Goal: Task Accomplishment & Management: Manage account settings

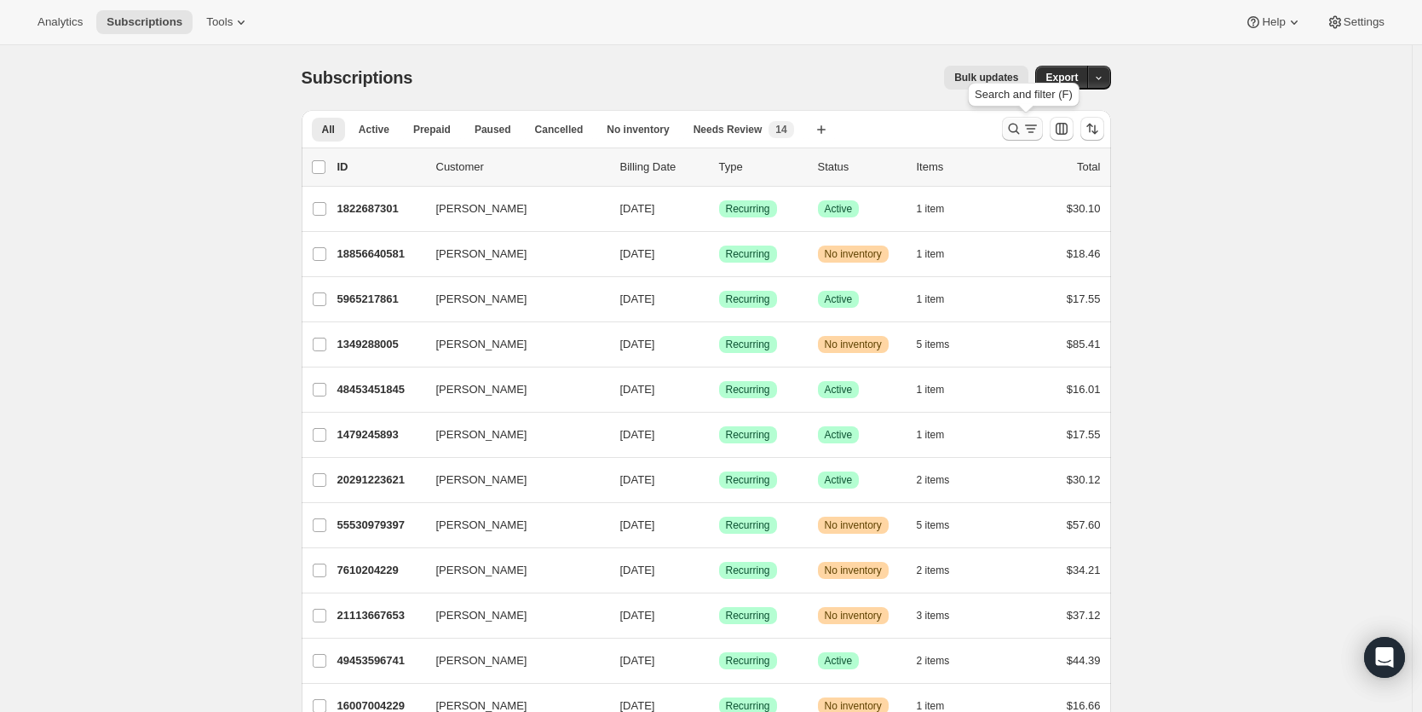
click at [1017, 135] on icon "Search and filter results" at bounding box center [1014, 128] width 17 height 17
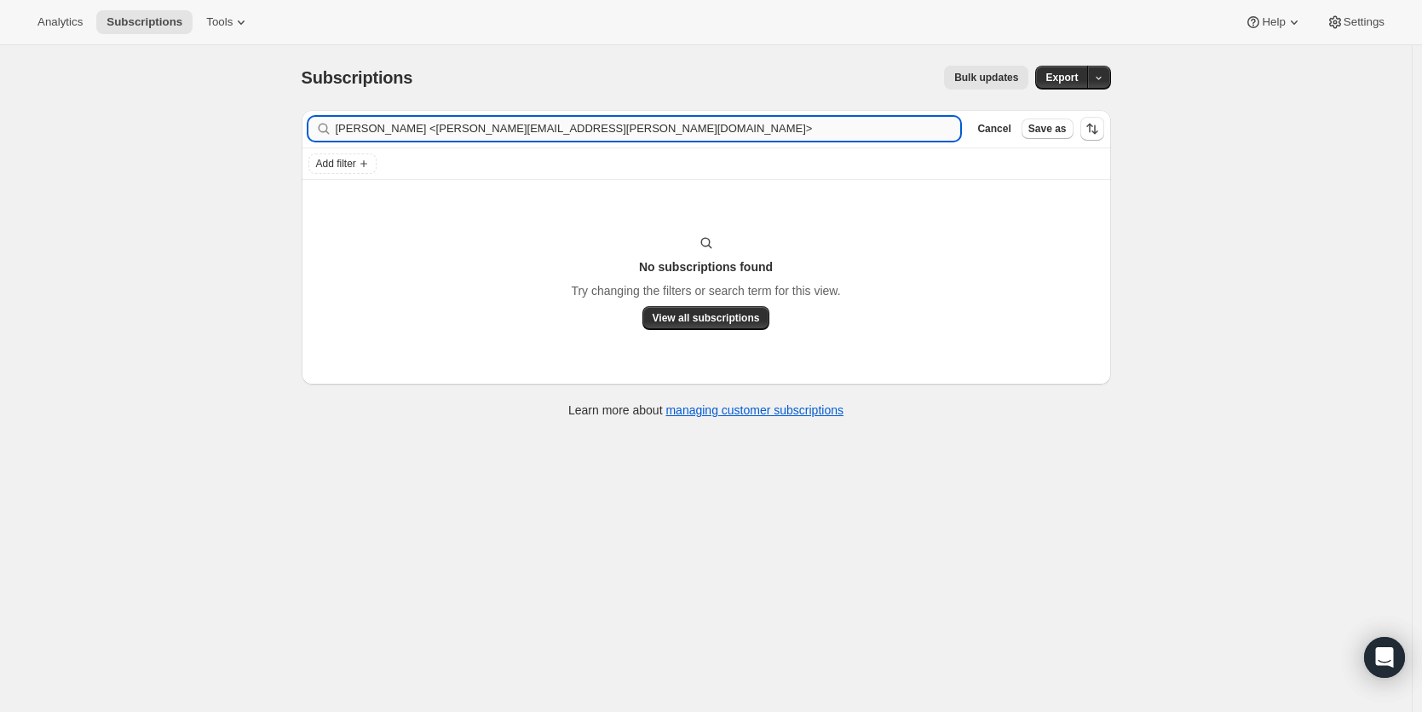
drag, startPoint x: 626, startPoint y: 127, endPoint x: 418, endPoint y: 128, distance: 207.9
click at [418, 128] on input "[PERSON_NAME] <[PERSON_NAME][EMAIL_ADDRESS][PERSON_NAME][DOMAIN_NAME]>" at bounding box center [649, 129] width 626 height 24
type input "[PERSON_NAME]"
drag, startPoint x: 437, startPoint y: 124, endPoint x: 330, endPoint y: 127, distance: 107.4
click at [330, 127] on div "[PERSON_NAME]" at bounding box center [634, 129] width 653 height 24
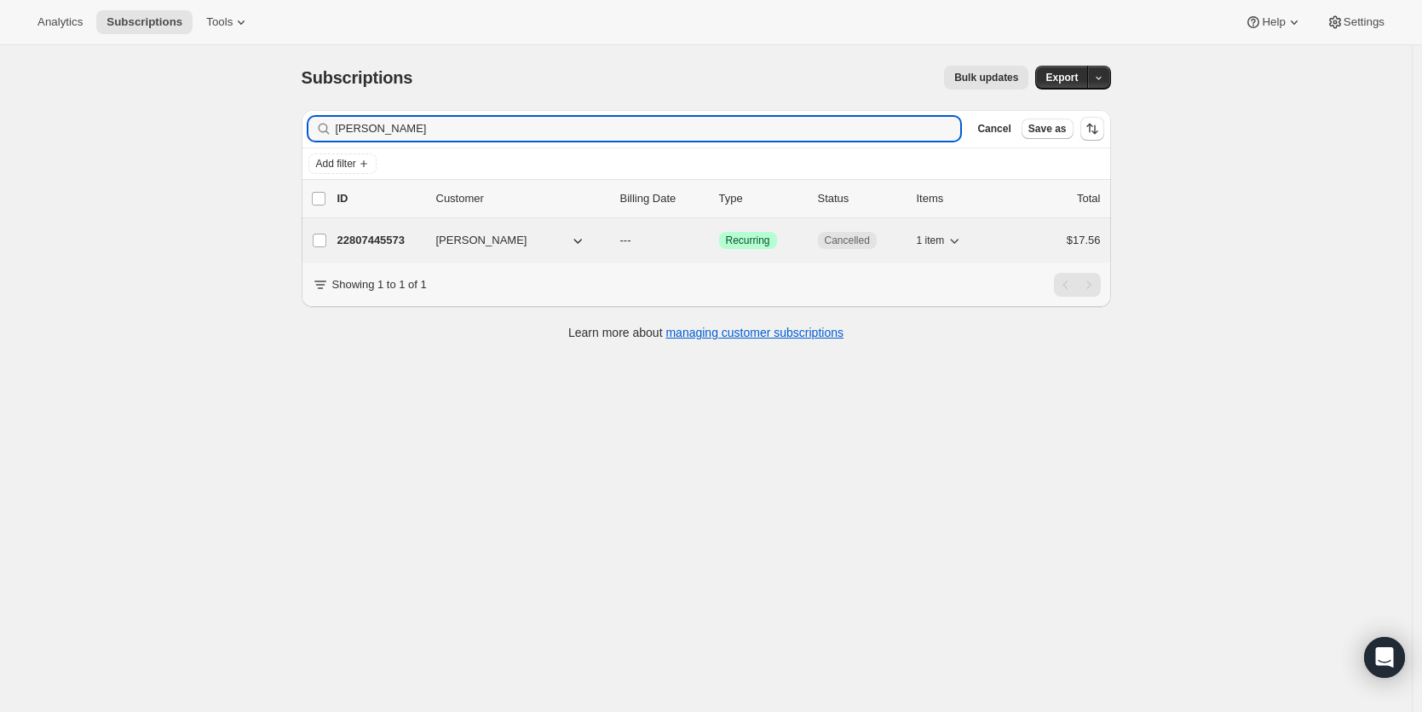
type input "[PERSON_NAME]"
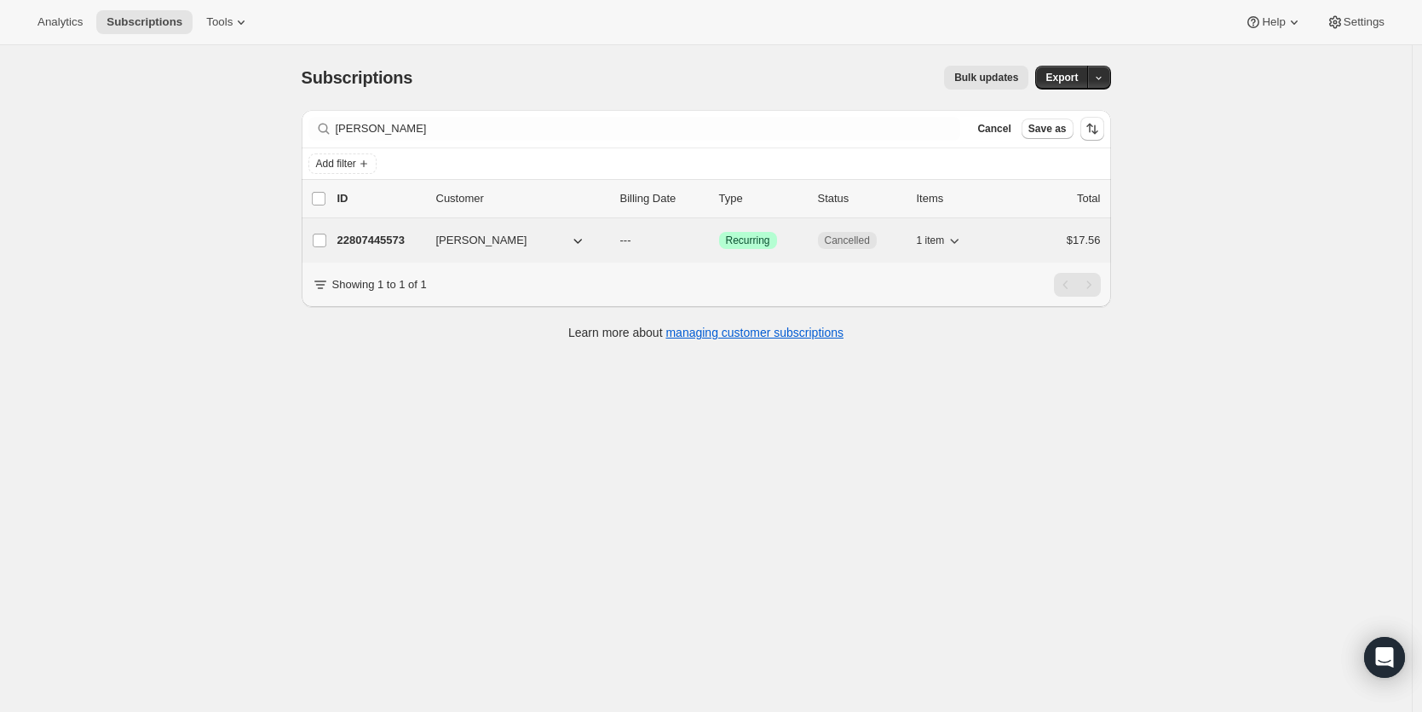
click at [401, 239] on p "22807445573" at bounding box center [379, 240] width 85 height 17
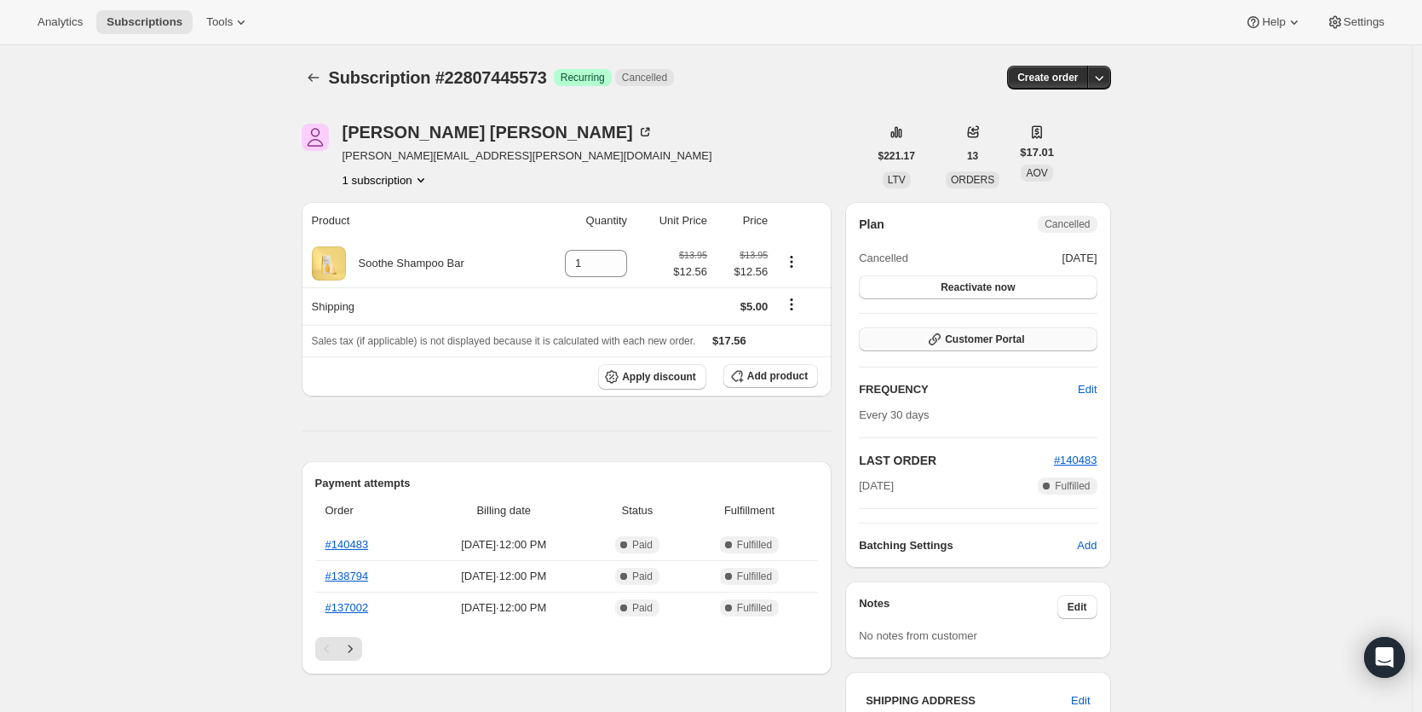
click at [1001, 340] on span "Customer Portal" at bounding box center [984, 339] width 79 height 14
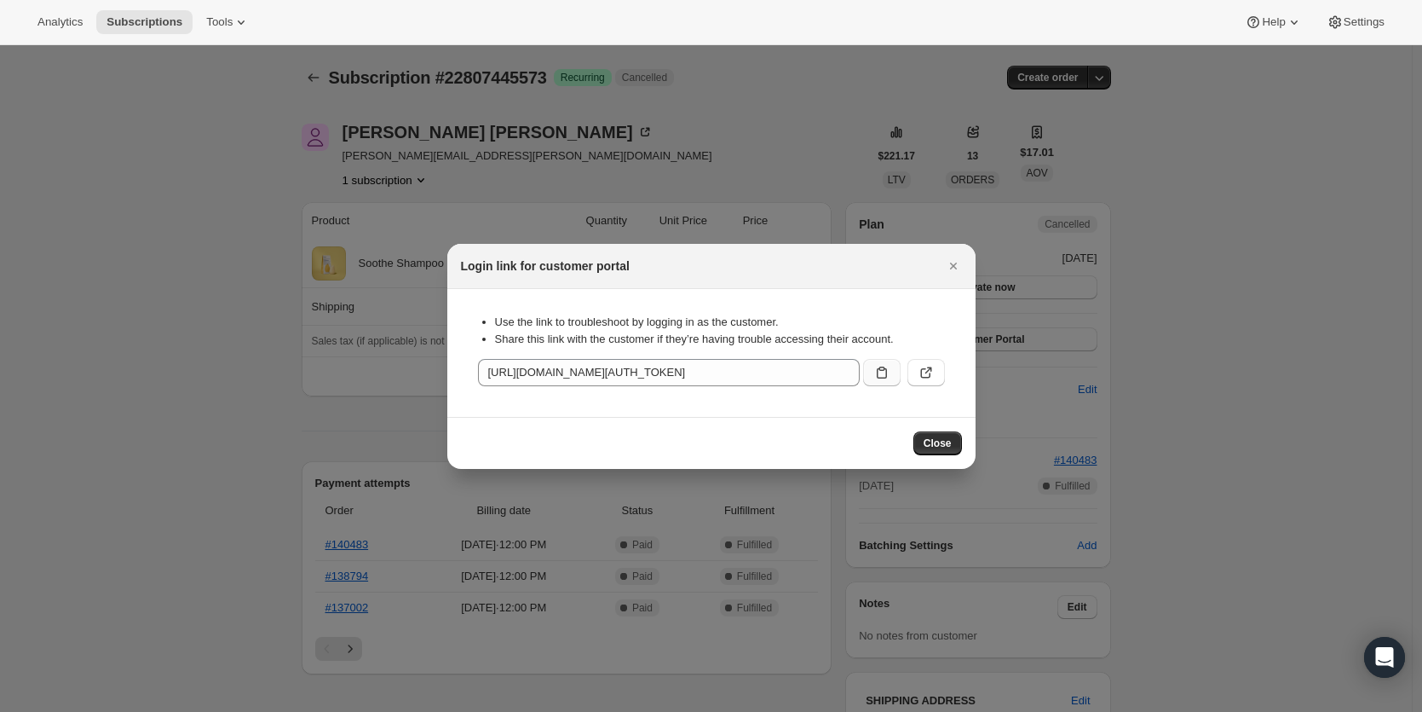
click at [870, 372] on button ":rll:" at bounding box center [881, 372] width 37 height 27
click at [956, 268] on icon "Close" at bounding box center [952, 265] width 7 height 7
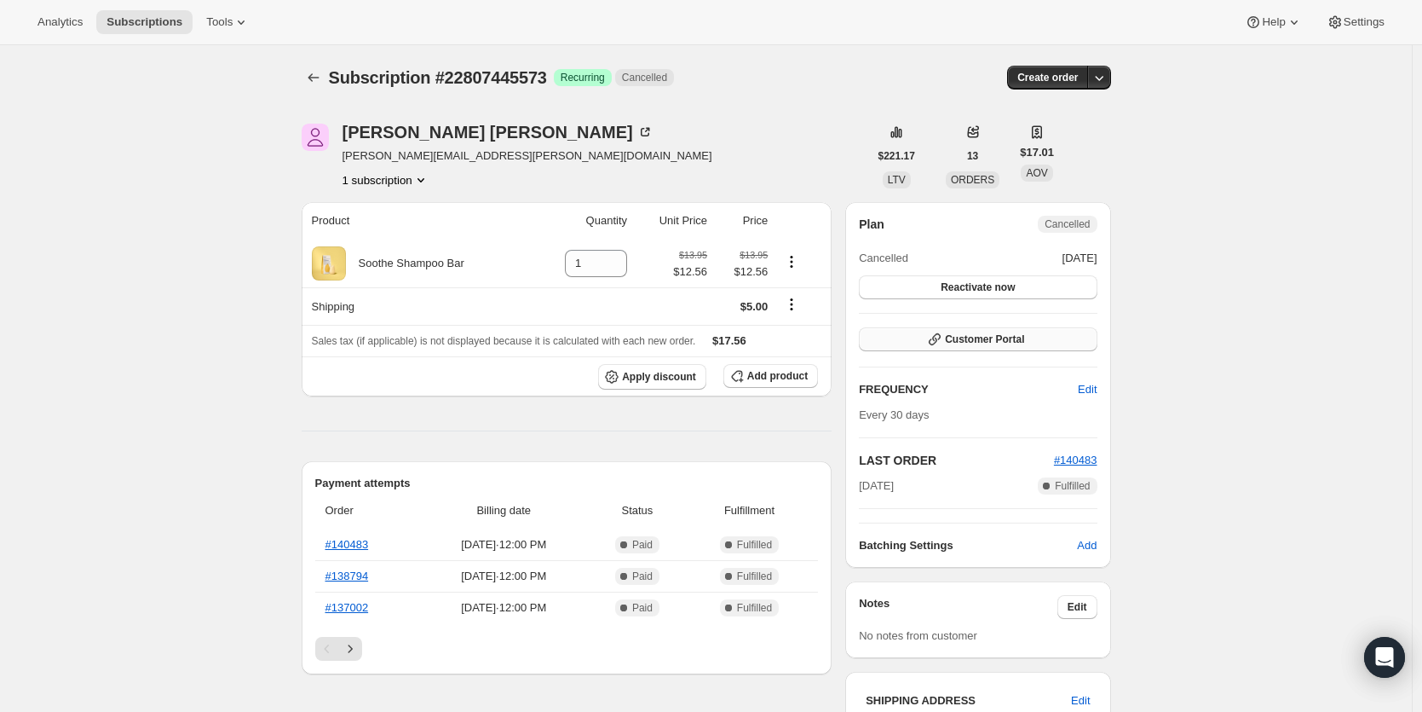
click at [979, 337] on span "Customer Portal" at bounding box center [984, 339] width 79 height 14
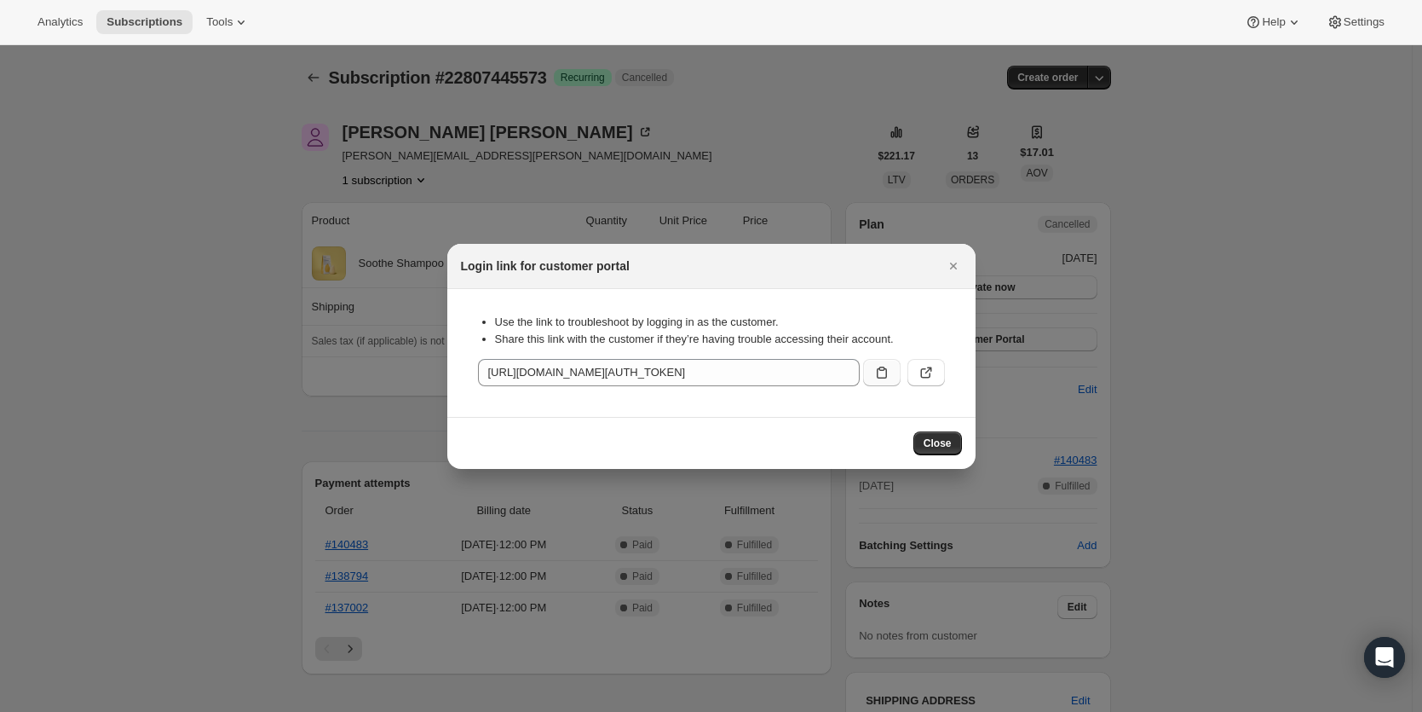
click at [897, 374] on button ":rll:" at bounding box center [881, 372] width 37 height 27
click at [150, 22] on span "Subscriptions" at bounding box center [145, 22] width 76 height 14
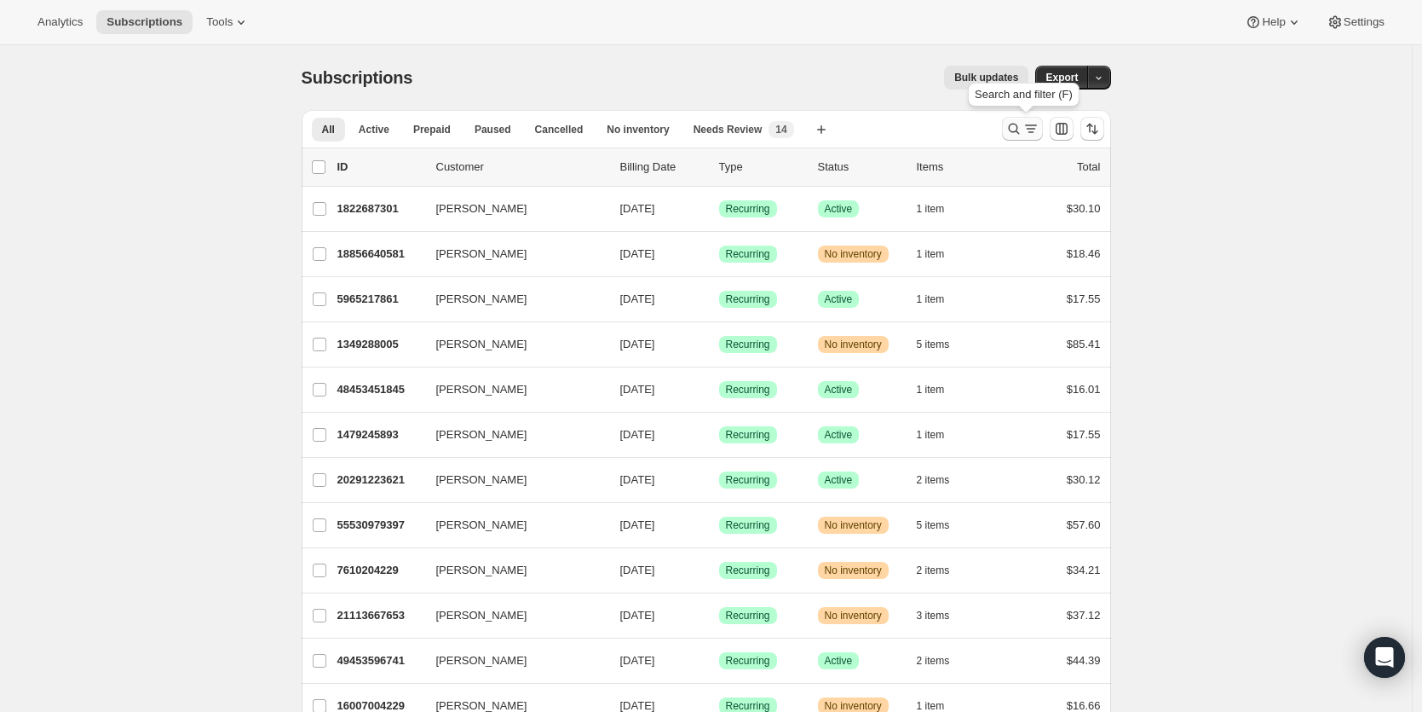
click at [1014, 127] on icon "Search and filter results" at bounding box center [1014, 128] width 17 height 17
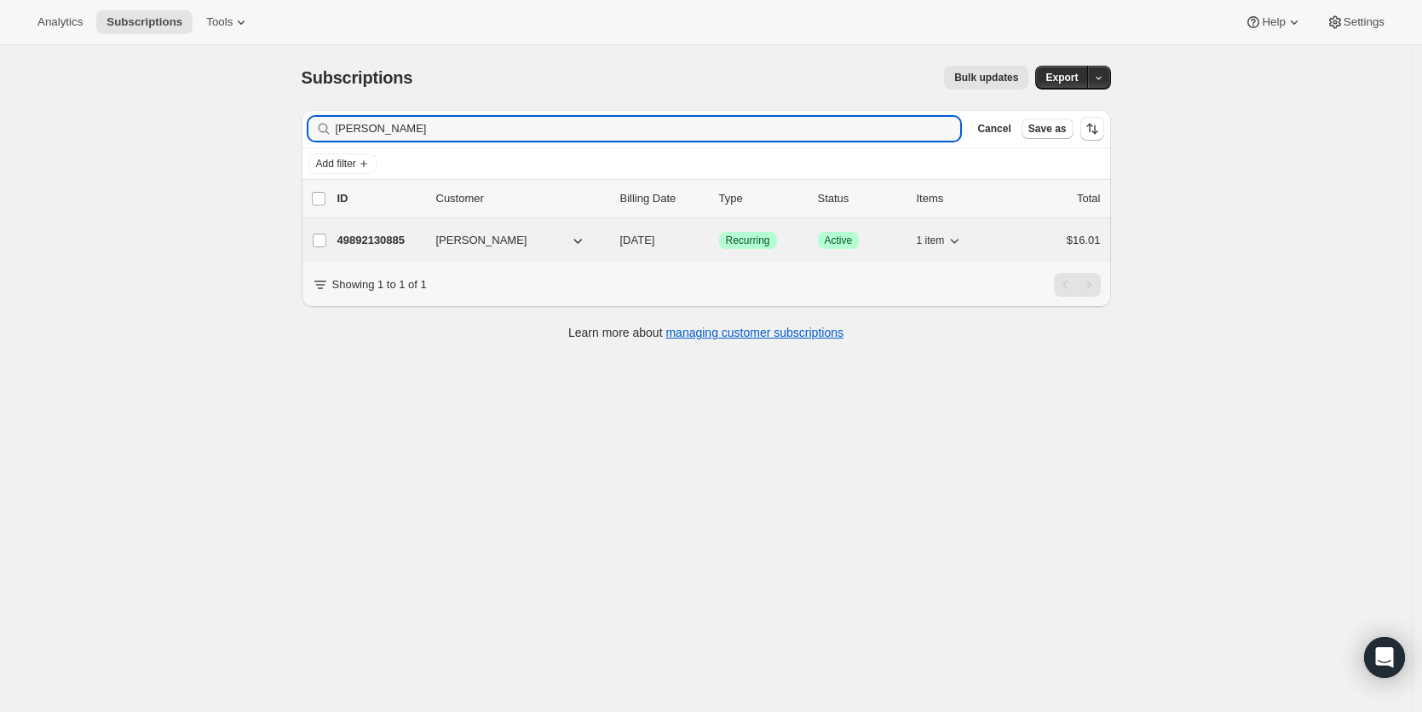
type input "[PERSON_NAME]"
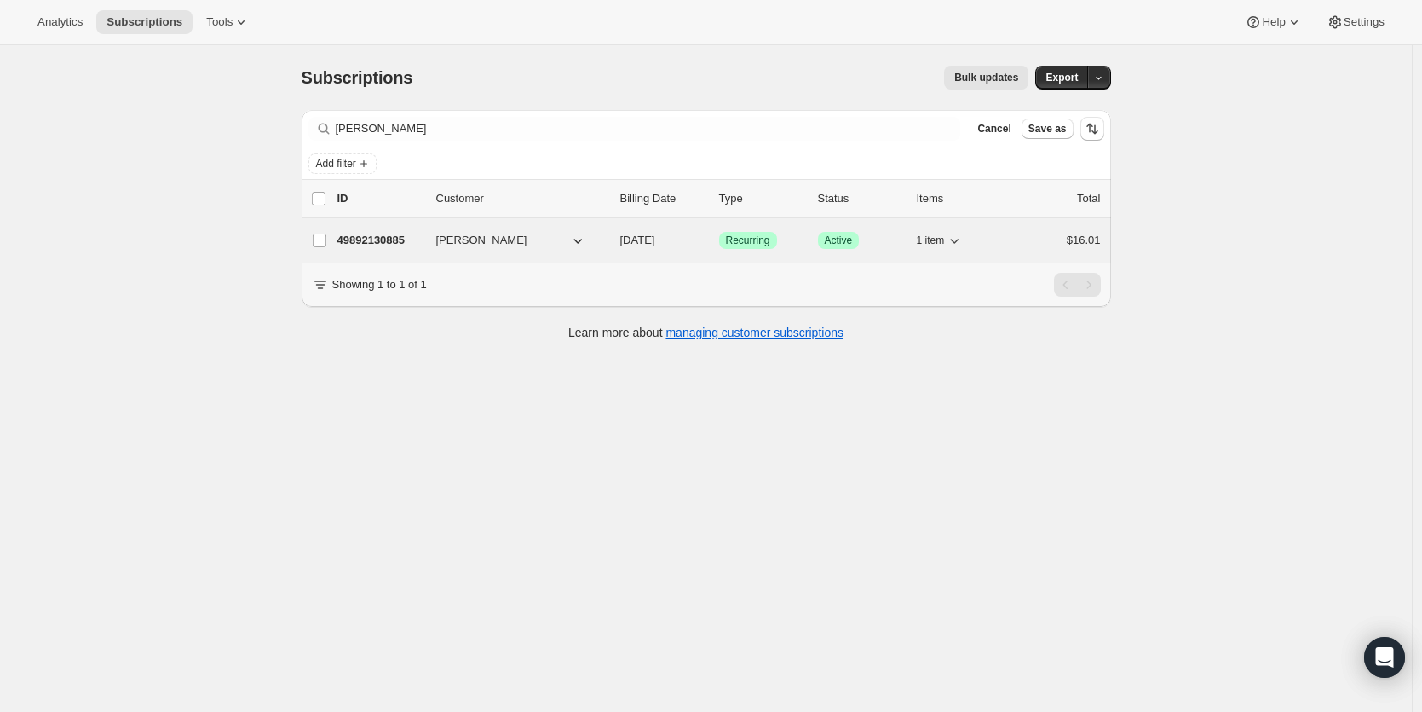
click at [416, 242] on p "49892130885" at bounding box center [379, 240] width 85 height 17
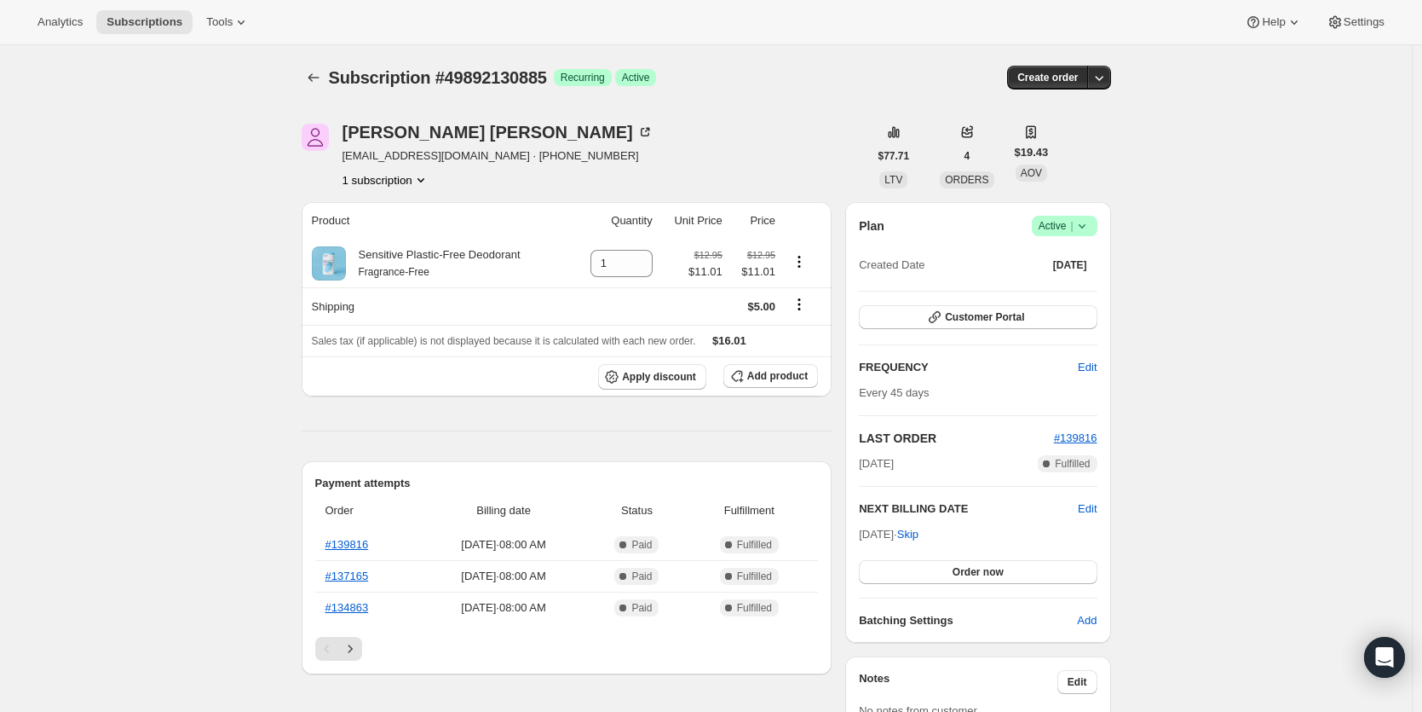
click at [1083, 229] on icon at bounding box center [1082, 225] width 17 height 17
click at [1059, 294] on span "Cancel subscription" at bounding box center [1064, 288] width 96 height 13
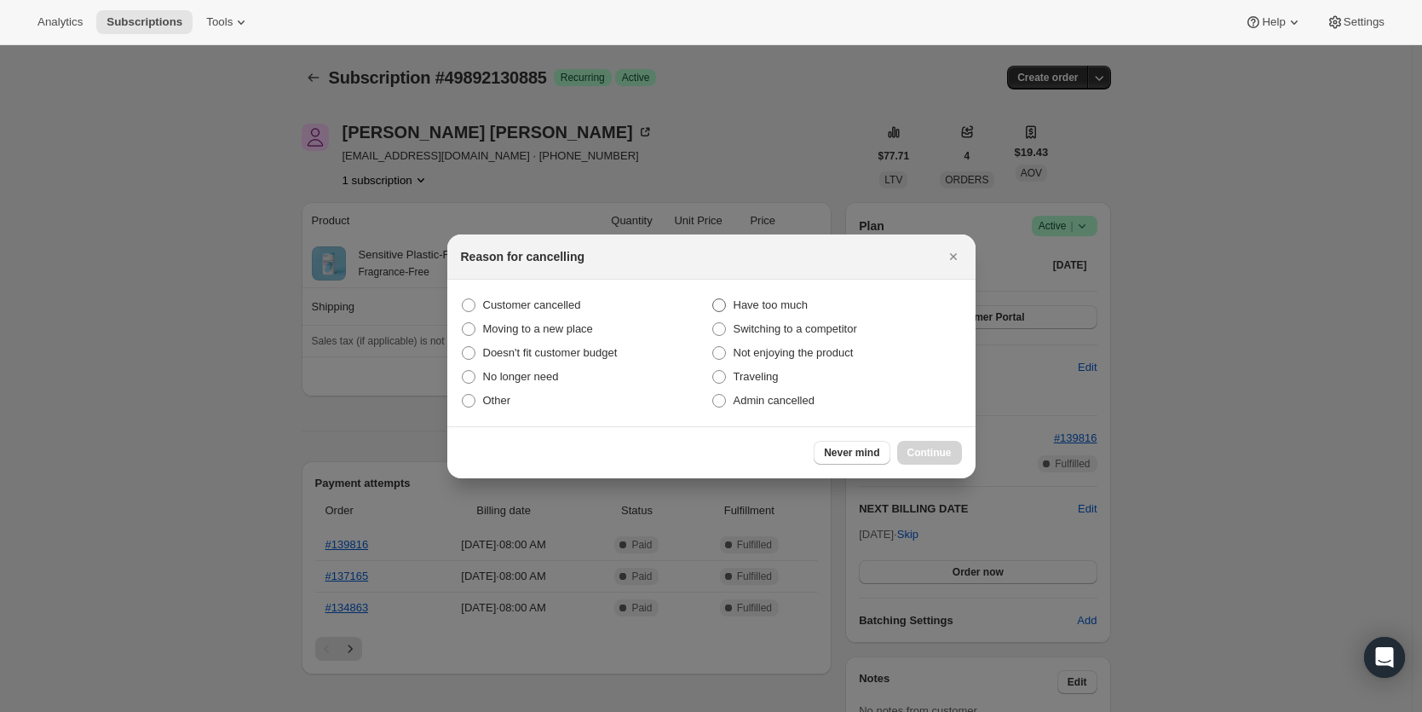
click at [721, 305] on span ":r12f:" at bounding box center [719, 305] width 14 height 14
click at [713, 299] on input "Have too much" at bounding box center [712, 298] width 1 height 1
radio input "true"
click at [494, 377] on span "No longer need" at bounding box center [521, 376] width 76 height 13
click at [463, 371] on input "No longer need" at bounding box center [462, 370] width 1 height 1
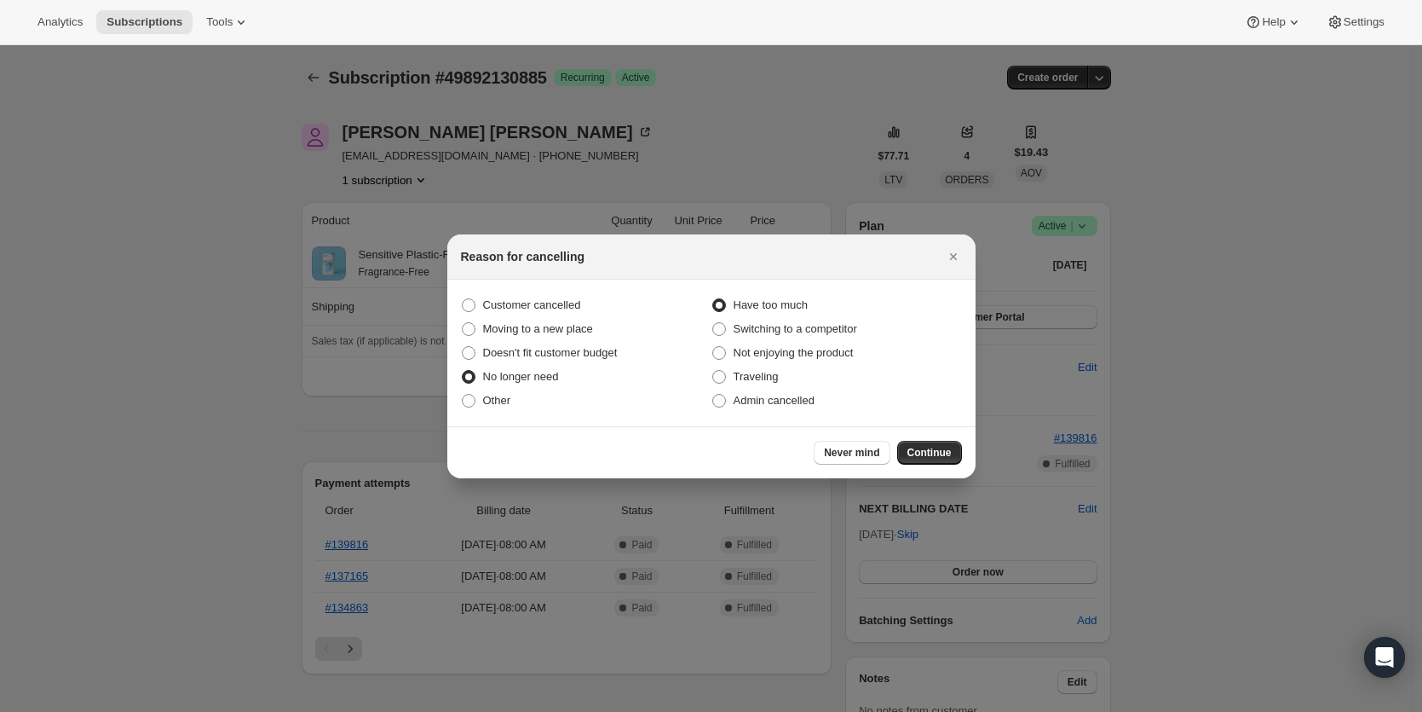
radio input "true"
radio input "false"
click at [466, 399] on span ":r12f:" at bounding box center [469, 401] width 14 height 14
click at [463, 395] on input "Other" at bounding box center [462, 394] width 1 height 1
radio input "true"
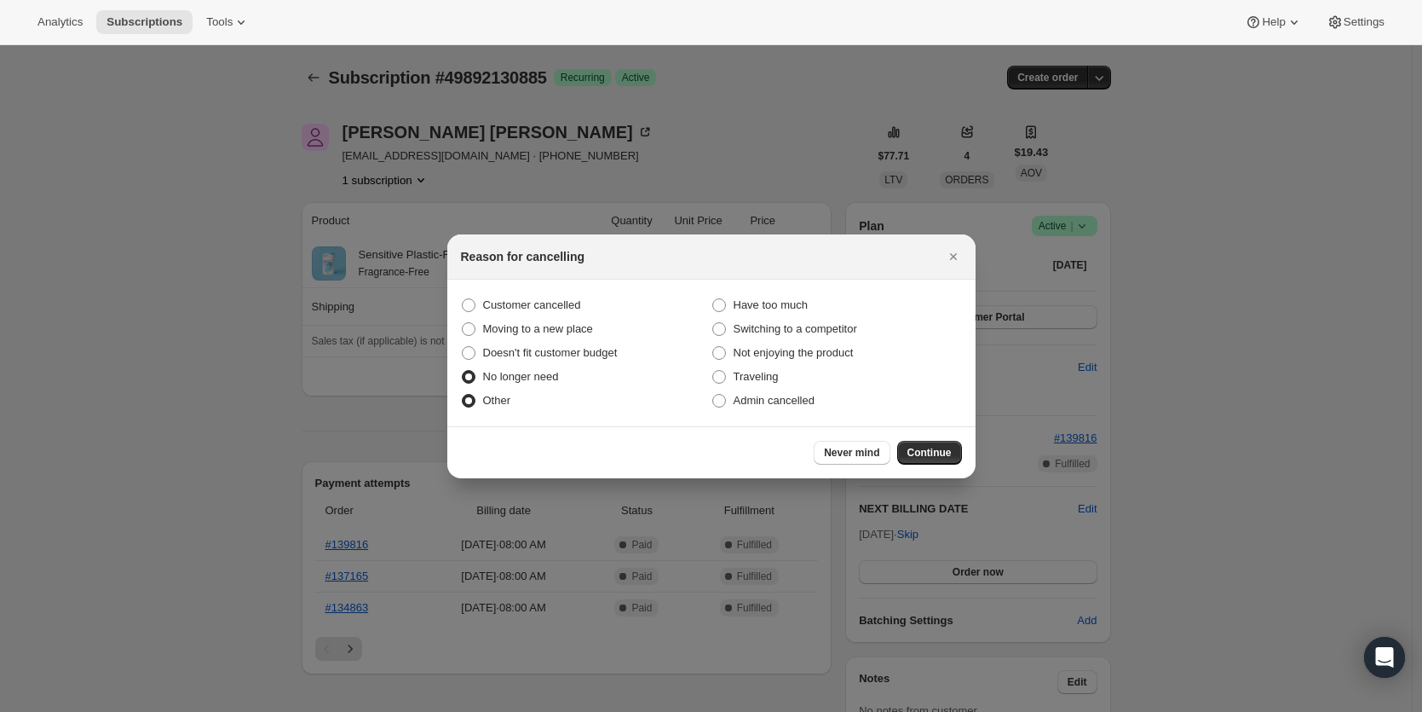
radio input "false"
click at [485, 308] on span "Customer cancelled" at bounding box center [532, 304] width 98 height 13
click at [463, 299] on input "Customer cancelled" at bounding box center [462, 298] width 1 height 1
radio input "true"
radio input "false"
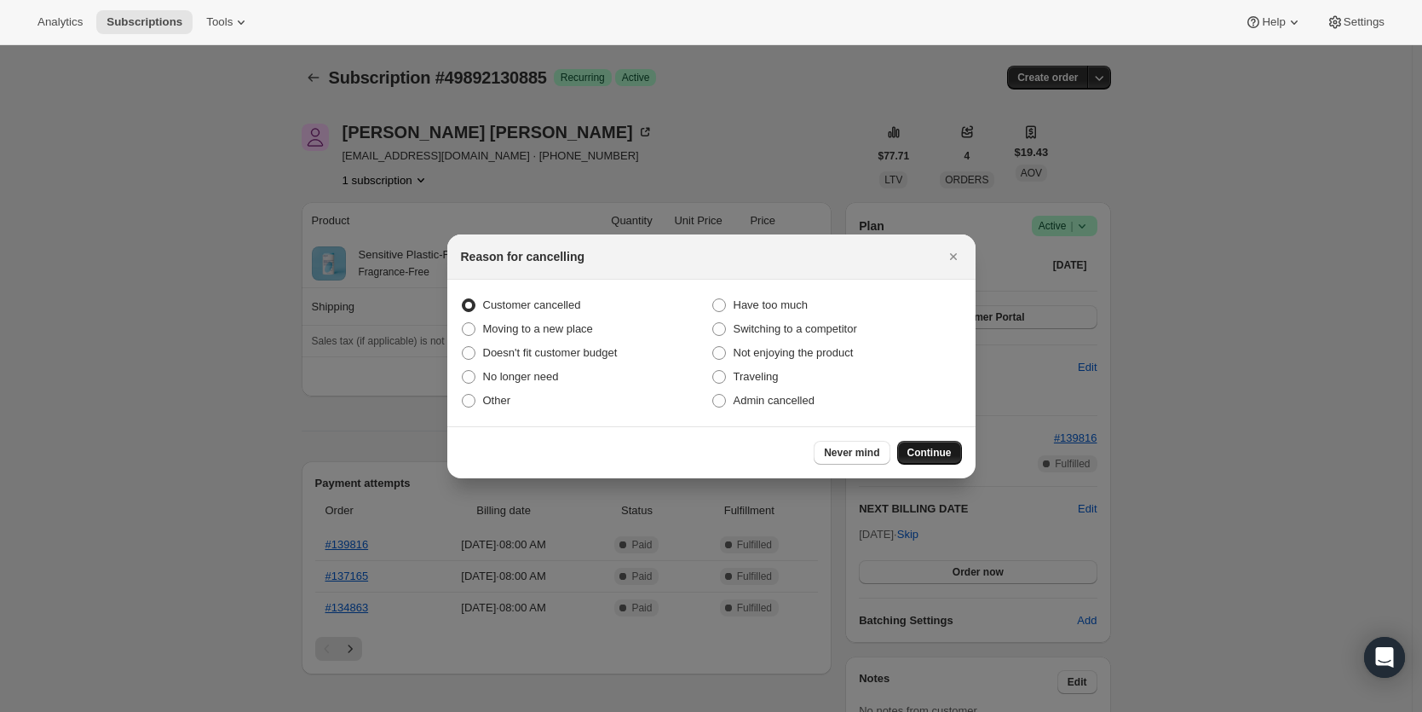
click at [930, 447] on span "Continue" at bounding box center [930, 453] width 44 height 14
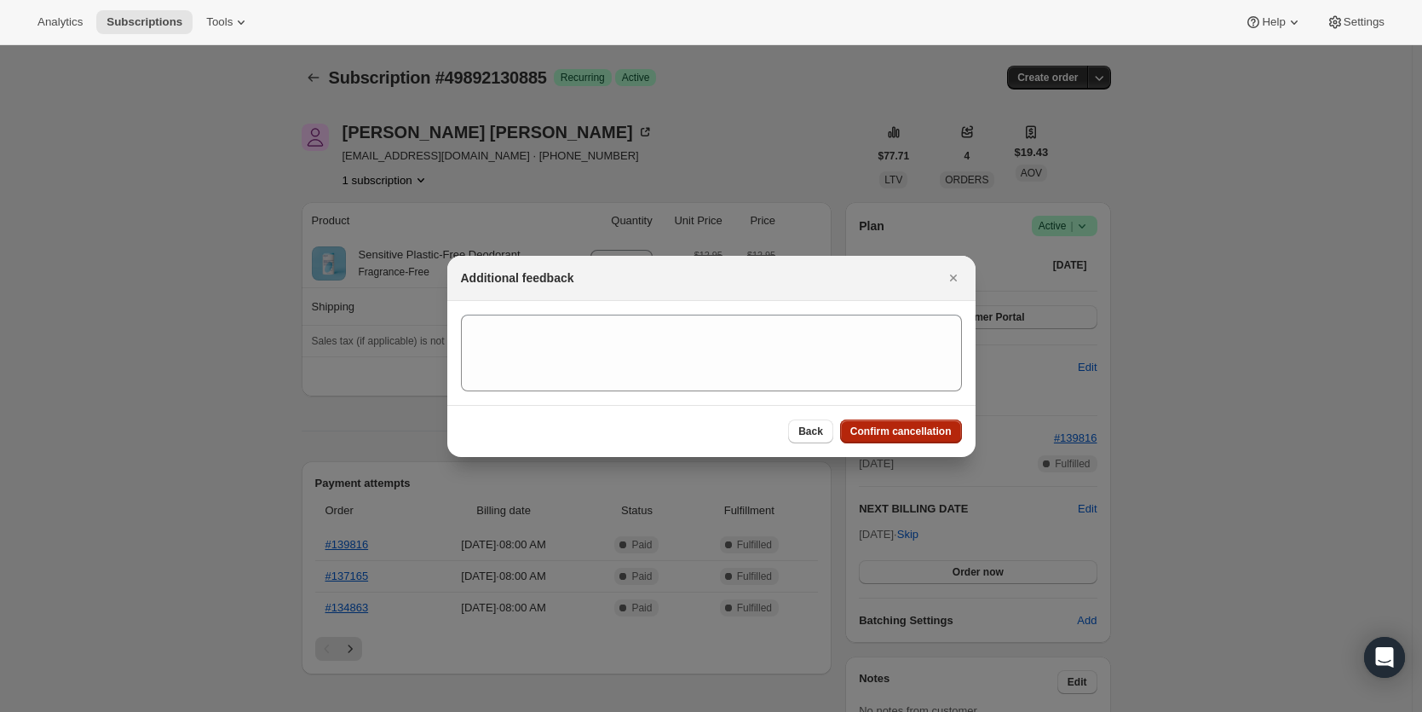
click at [924, 432] on span "Confirm cancellation" at bounding box center [900, 431] width 101 height 14
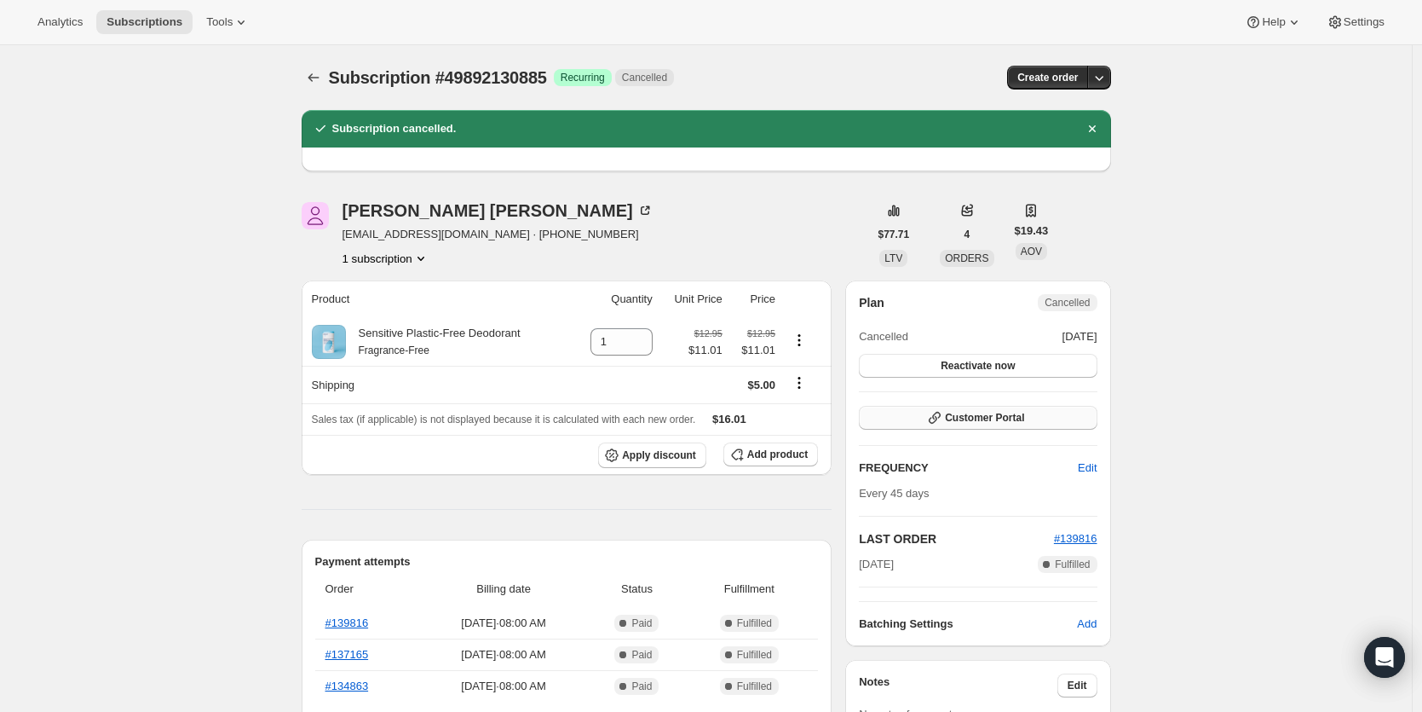
click at [989, 418] on span "Customer Portal" at bounding box center [984, 418] width 79 height 14
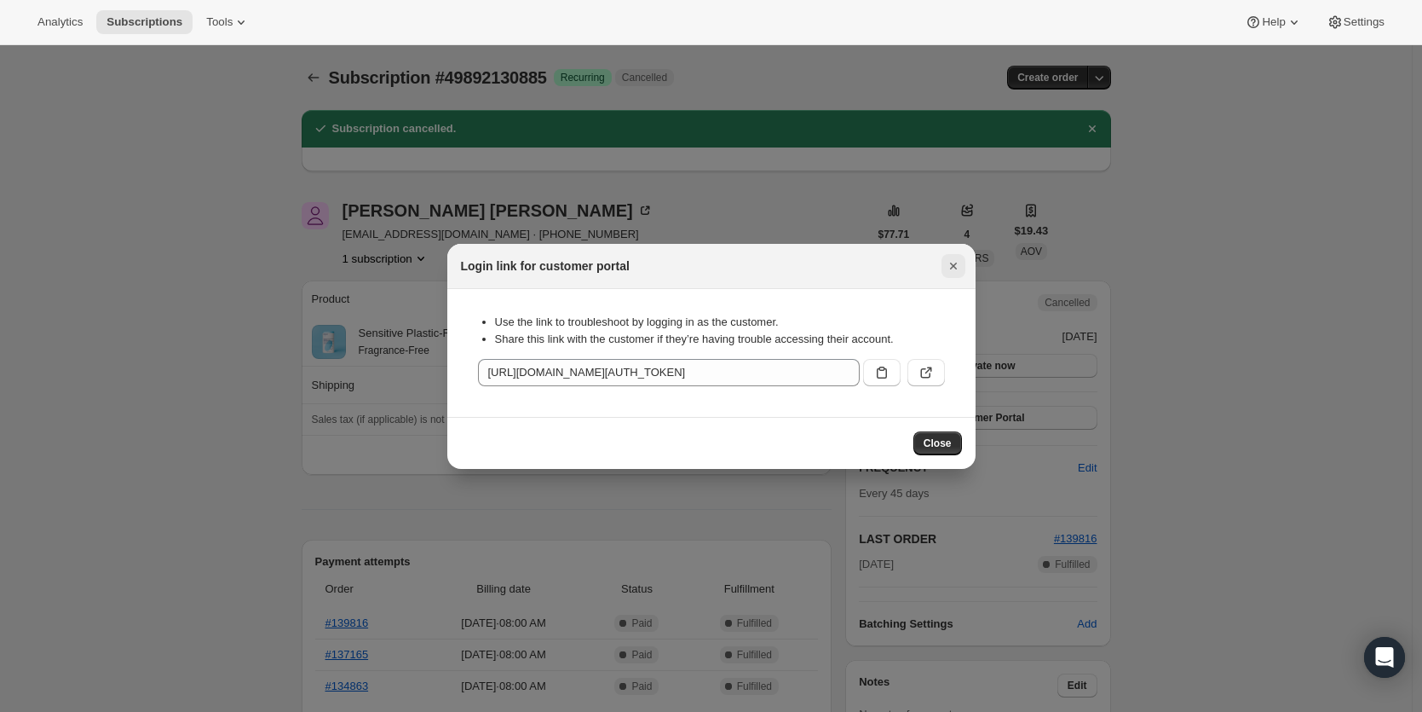
click at [953, 268] on icon "Close" at bounding box center [953, 265] width 17 height 17
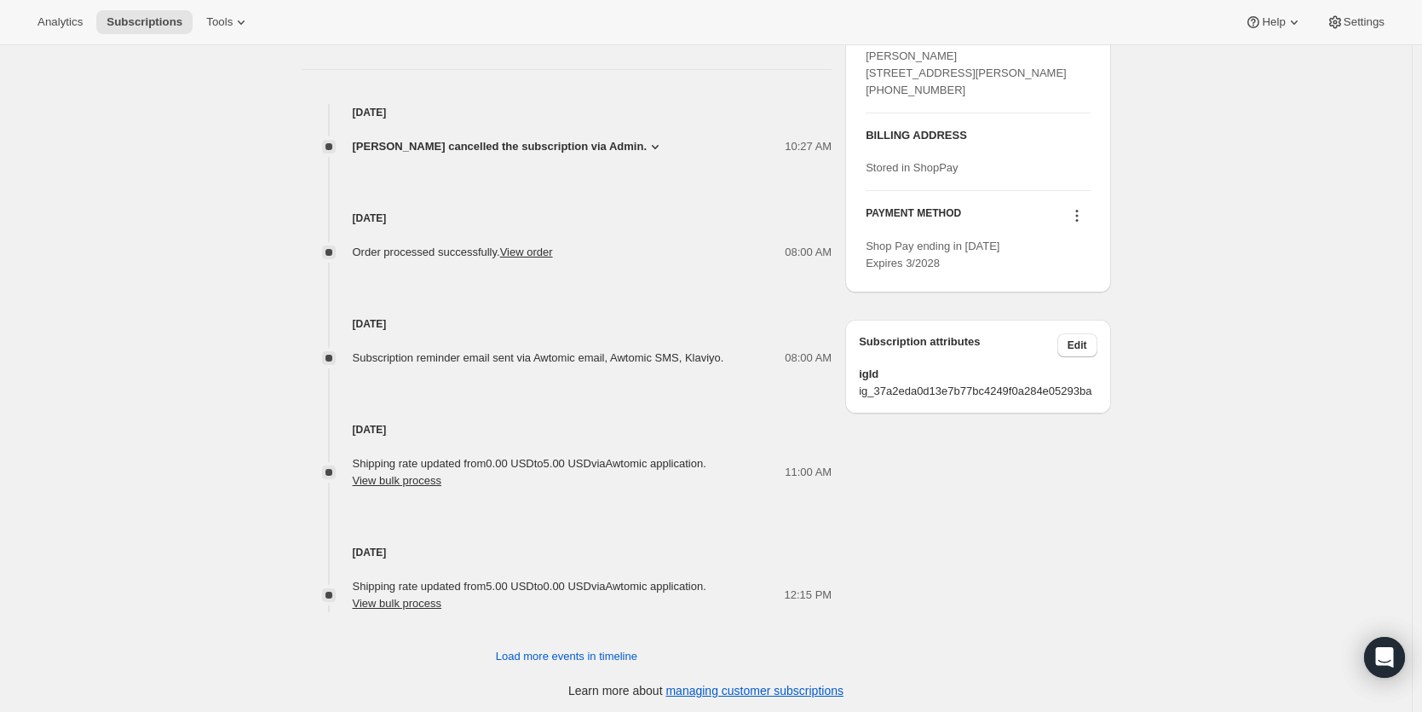
scroll to position [759, 0]
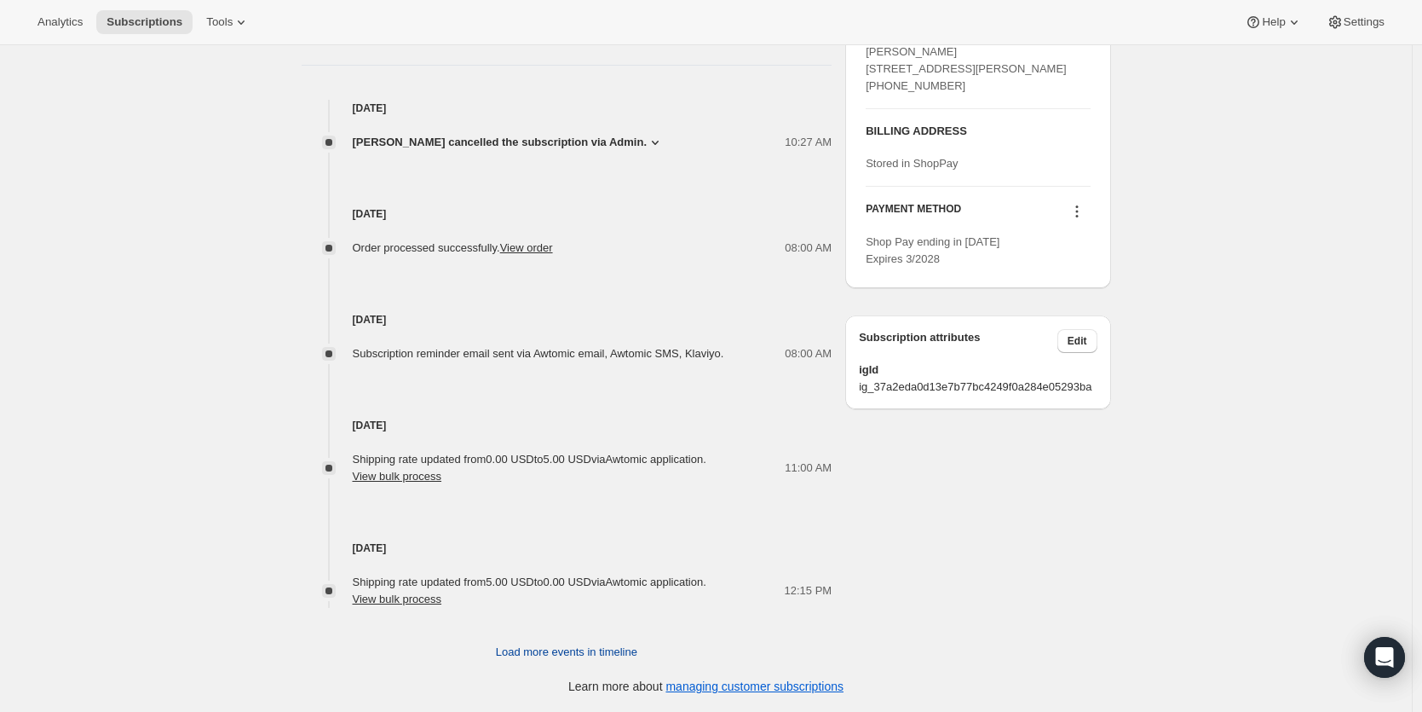
click at [556, 653] on span "Load more events in timeline" at bounding box center [566, 651] width 141 height 17
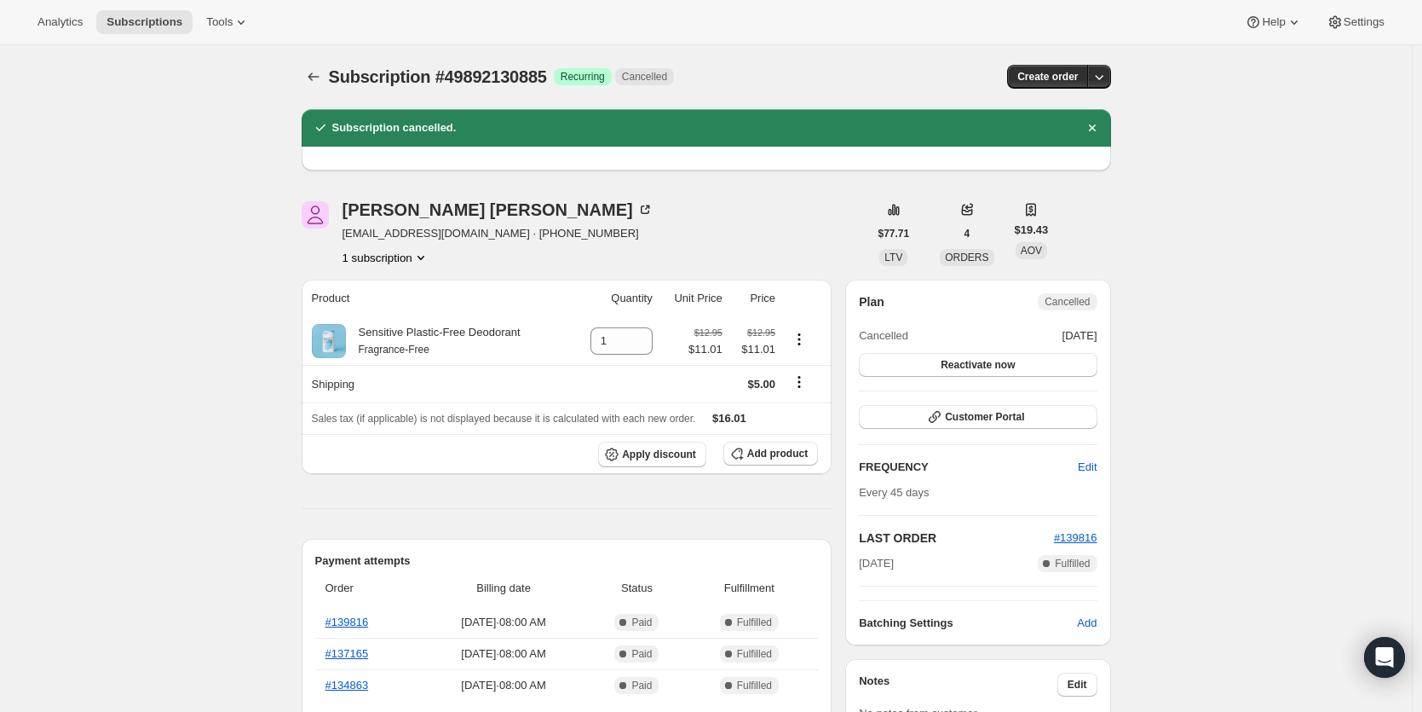
scroll to position [0, 0]
click at [995, 424] on span "Customer Portal" at bounding box center [984, 418] width 79 height 14
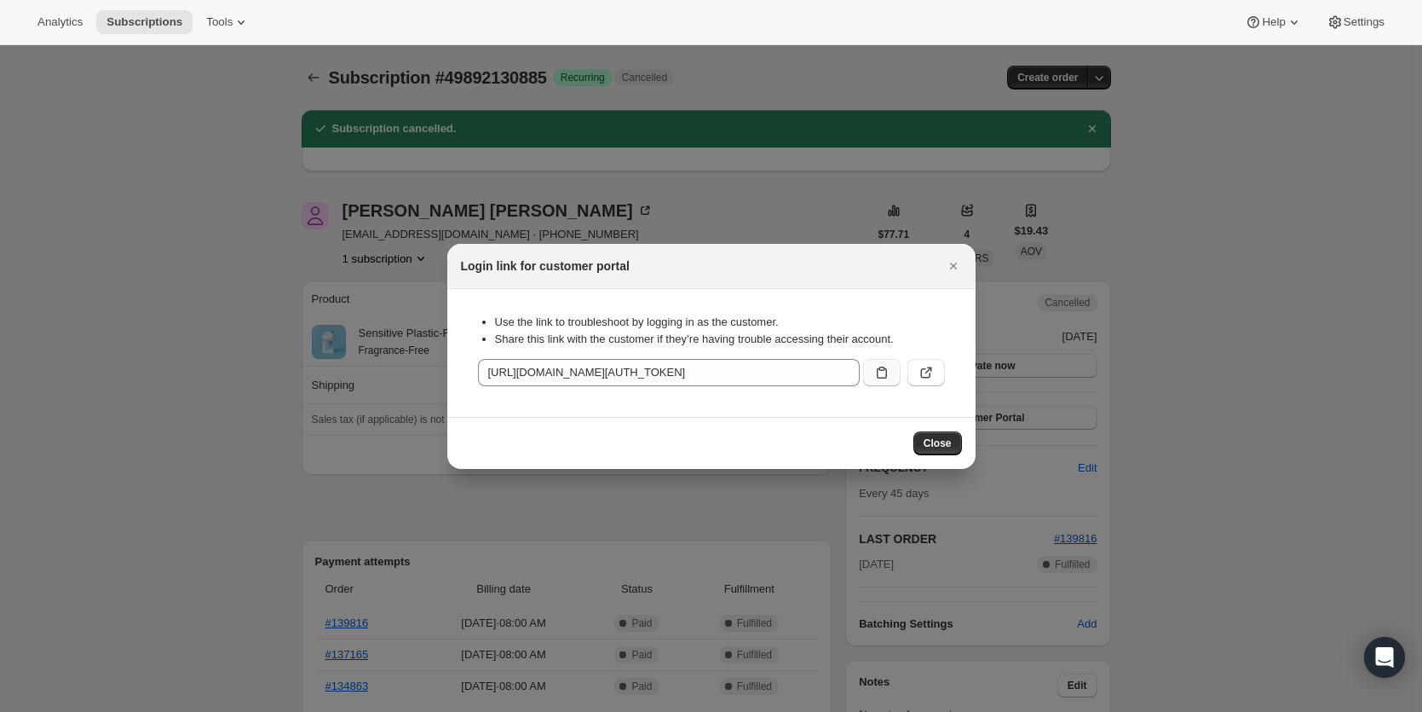
click at [877, 374] on icon ":r15l:" at bounding box center [882, 372] width 10 height 12
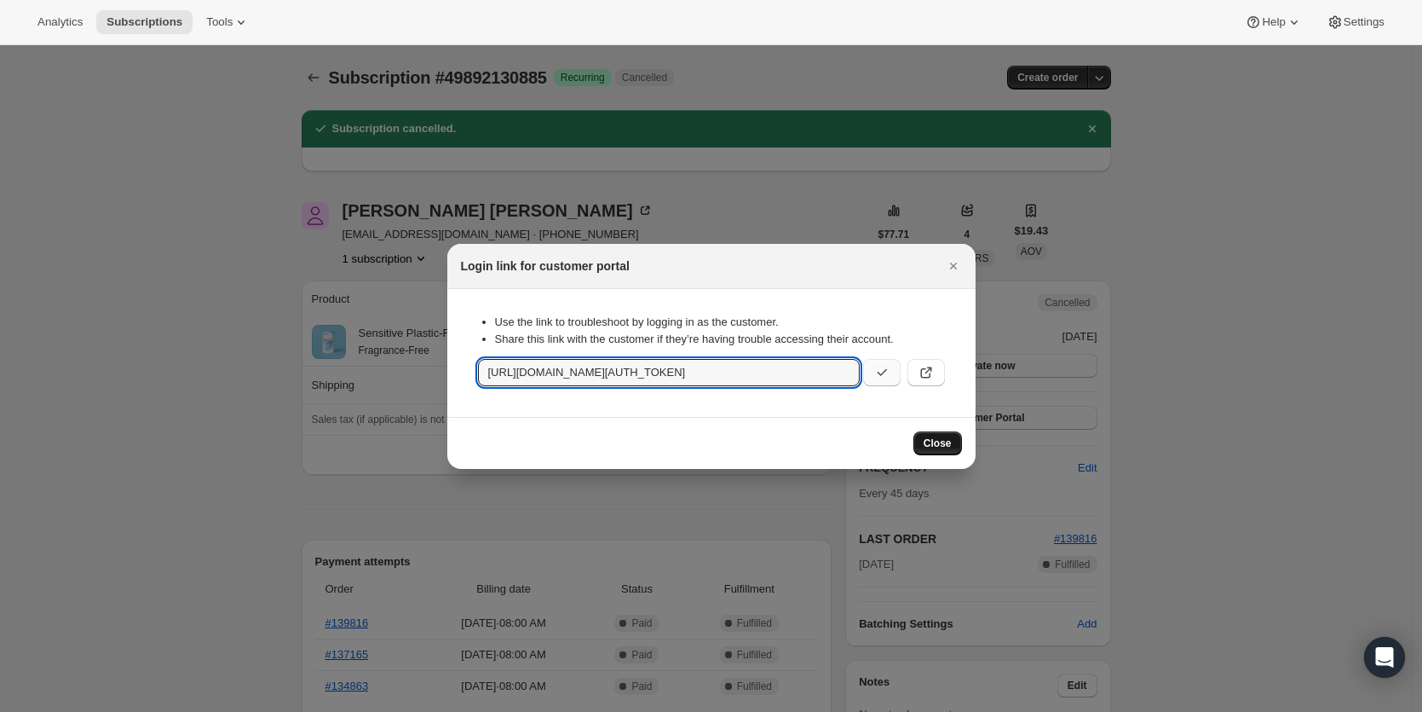
click at [953, 445] on button "Close" at bounding box center [938, 443] width 49 height 24
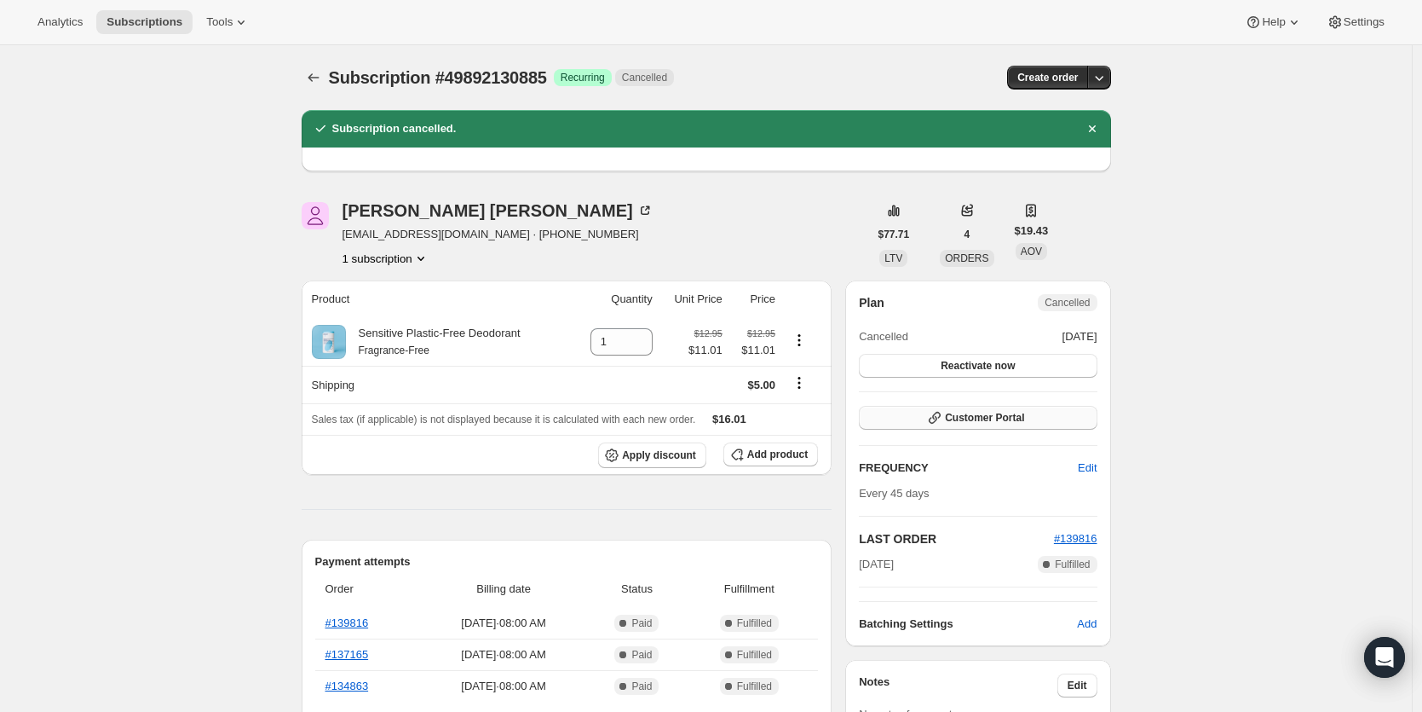
click at [971, 419] on span "Customer Portal" at bounding box center [984, 418] width 79 height 14
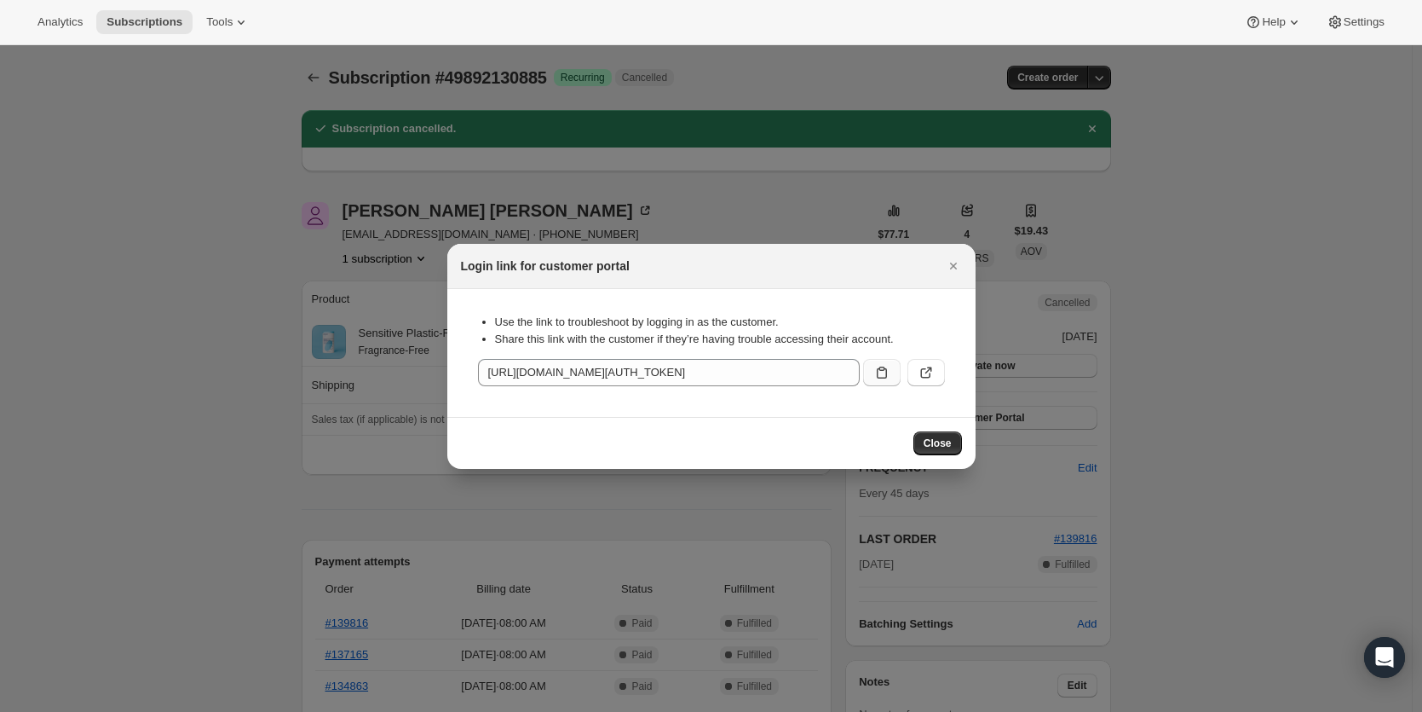
click at [883, 372] on icon ":r15l:" at bounding box center [881, 372] width 17 height 17
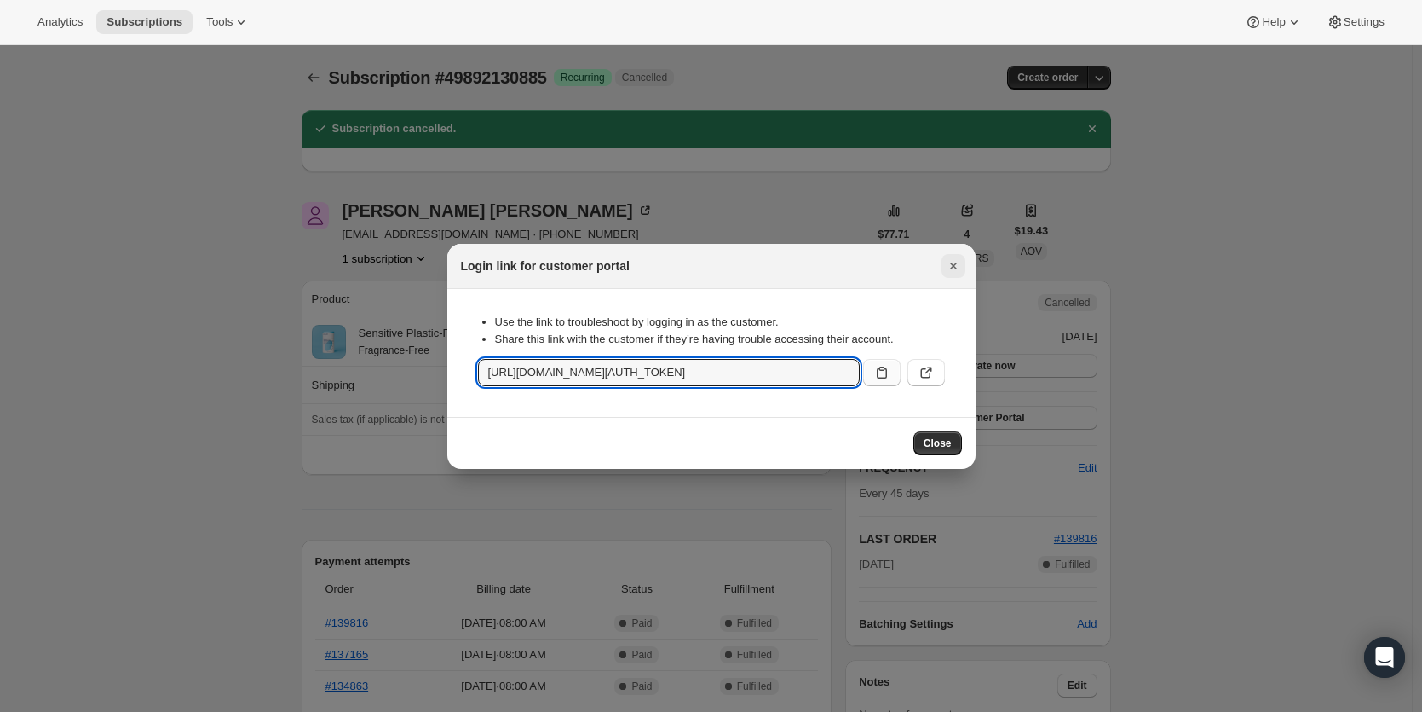
click at [954, 267] on icon "Close" at bounding box center [952, 265] width 7 height 7
